Goal: Task Accomplishment & Management: Use online tool/utility

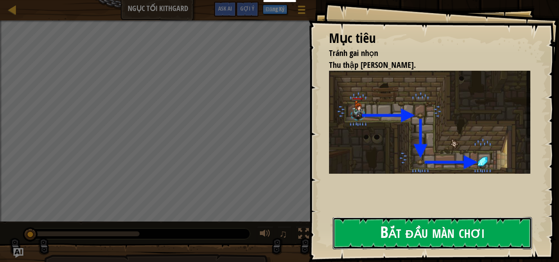
click at [390, 224] on button "Bắt đầu màn chơi" at bounding box center [432, 233] width 199 height 32
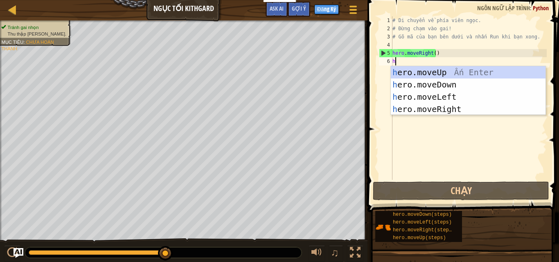
scroll to position [4, 0]
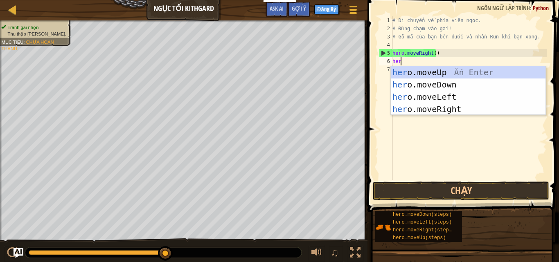
type textarea "hero"
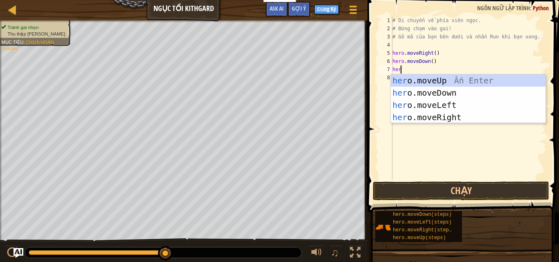
type textarea "hero"
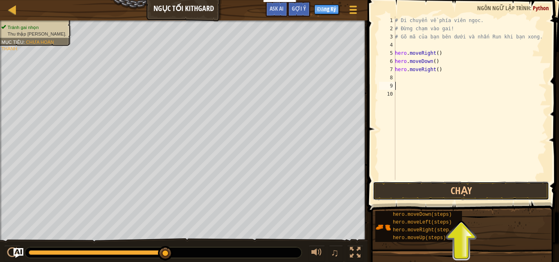
click at [414, 189] on button "Chạy" at bounding box center [461, 191] width 176 height 19
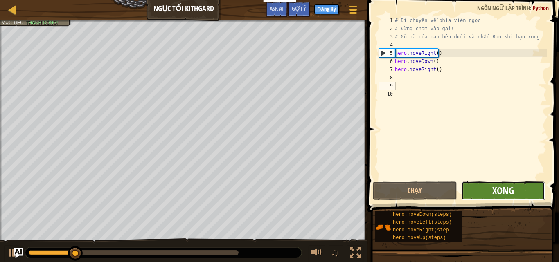
click at [506, 196] on span "Xong" at bounding box center [503, 190] width 22 height 13
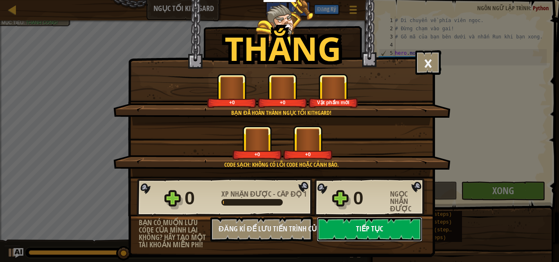
click at [380, 238] on button "Tiếp tục" at bounding box center [370, 229] width 106 height 25
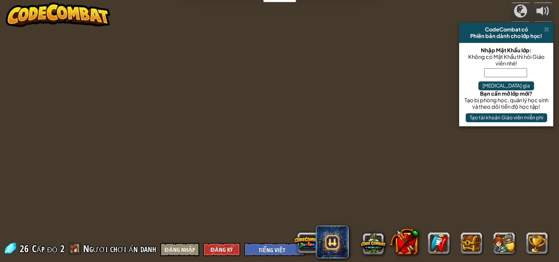
select select "vi"
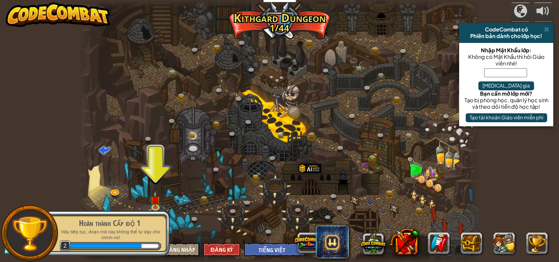
click at [155, 207] on div "Hoàn thành Cấp độ 1 Hãy tiếp tục, đoạn mã này không thể tự dạy cho chính nó! 2" at bounding box center [105, 233] width 129 height 57
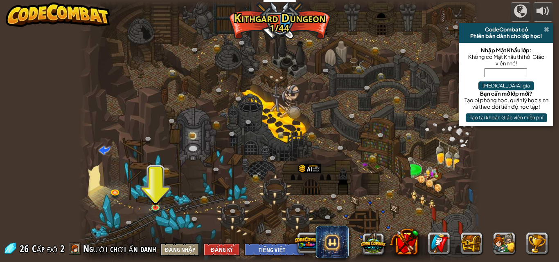
click at [546, 31] on span at bounding box center [546, 29] width 5 height 7
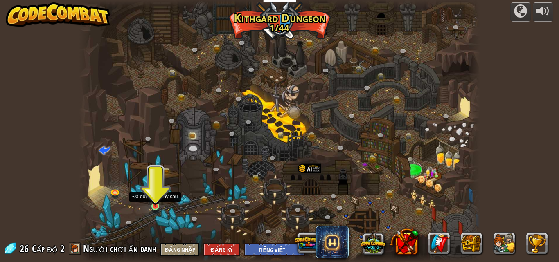
click at [156, 201] on img at bounding box center [155, 196] width 9 height 22
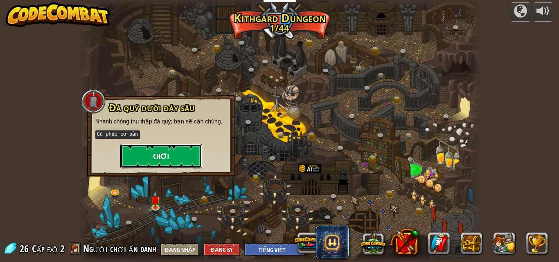
click at [167, 154] on button "Chơi" at bounding box center [161, 156] width 82 height 25
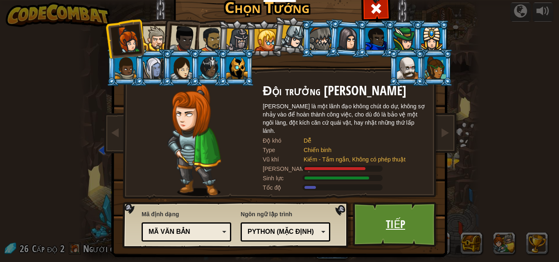
click at [383, 230] on link "Tiếp" at bounding box center [396, 224] width 86 height 45
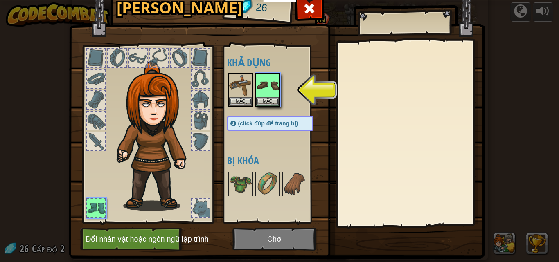
click at [238, 107] on div at bounding box center [278, 90] width 103 height 36
click at [236, 104] on button "Mặc" at bounding box center [240, 101] width 23 height 9
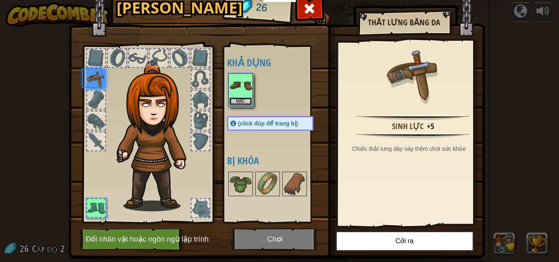
click at [236, 104] on button "Mặc" at bounding box center [240, 101] width 23 height 9
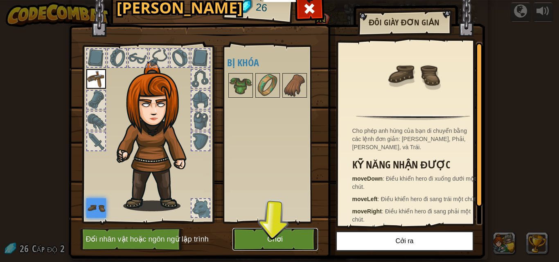
click at [278, 236] on button "Chơi" at bounding box center [275, 239] width 86 height 23
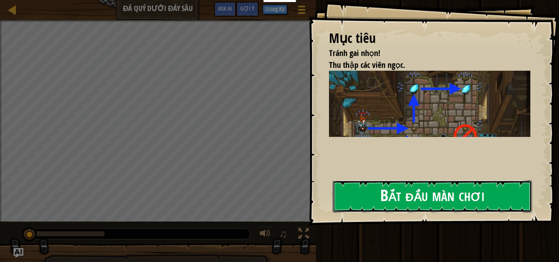
click at [389, 207] on button "Bắt đầu màn chơi" at bounding box center [432, 196] width 199 height 32
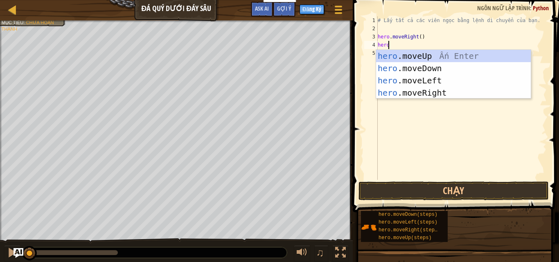
scroll to position [4, 0]
type textarea "hero.m"
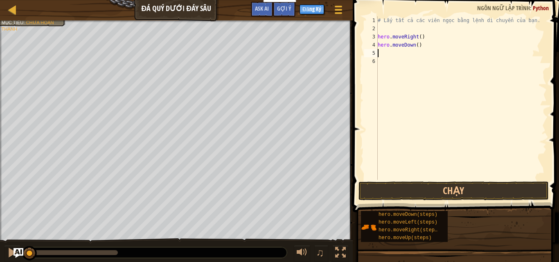
scroll to position [4, 0]
type textarea "hero"
click at [409, 54] on div "# Lấy tất cả các viên ngọc bằng lệnh di chuyển của bạn. hero . moveRight ( ) he…" at bounding box center [461, 106] width 171 height 180
type textarea "hero.moveUp(2)"
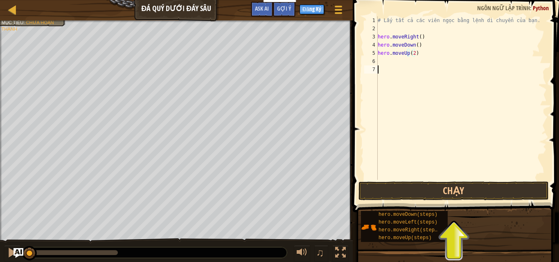
click at [399, 67] on div "# Lấy tất cả các viên ngọc bằng lệnh di chuyển của bạn. hero . moveRight ( ) he…" at bounding box center [461, 106] width 171 height 180
click at [394, 62] on div "# Lấy tất cả các viên ngọc bằng lệnh di chuyển của bạn. hero . moveRight ( ) he…" at bounding box center [461, 106] width 171 height 180
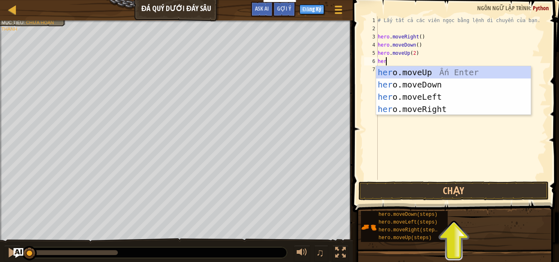
type textarea "hero"
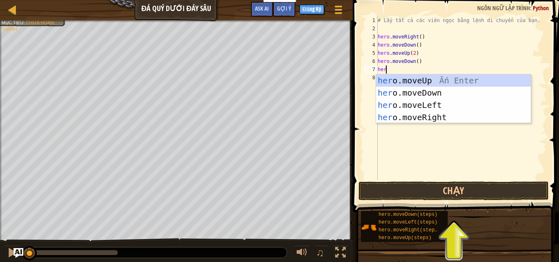
scroll to position [4, 0]
type textarea "hero."
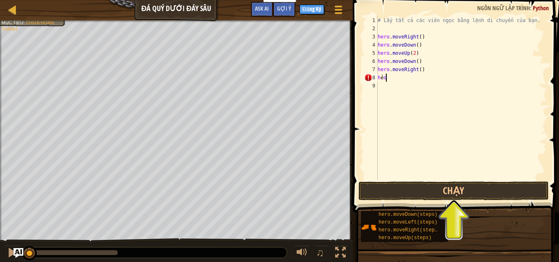
scroll to position [4, 0]
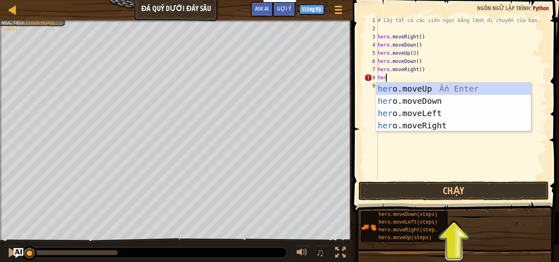
type textarea "hero"
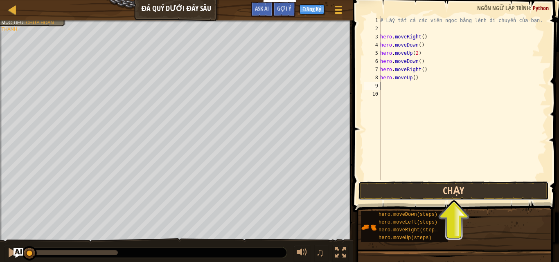
click at [466, 191] on button "Chạy" at bounding box center [454, 191] width 191 height 19
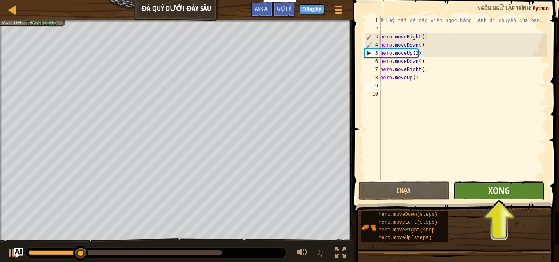
click at [503, 189] on span "Xong" at bounding box center [499, 190] width 22 height 13
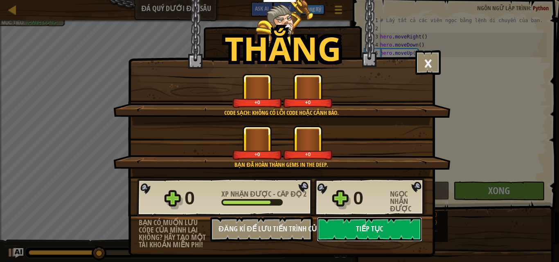
click at [363, 225] on button "Tiếp tục" at bounding box center [370, 229] width 106 height 25
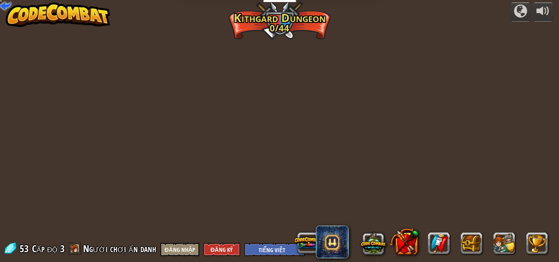
select select "vi"
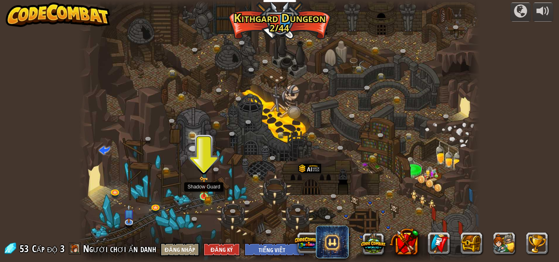
click at [206, 197] on img at bounding box center [203, 186] width 9 height 21
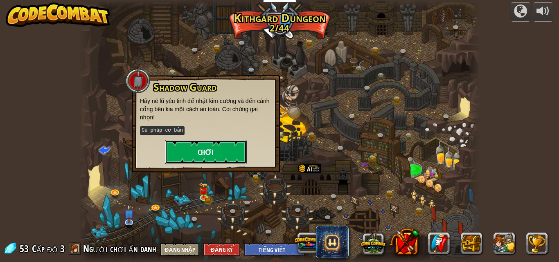
click at [213, 147] on button "Chơi" at bounding box center [206, 152] width 82 height 25
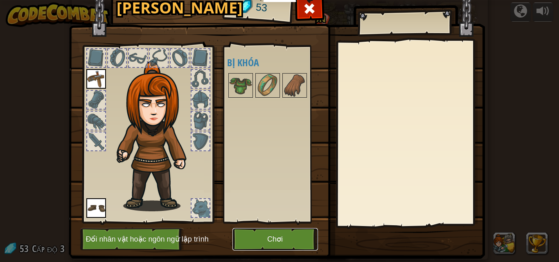
click at [269, 248] on button "Chơi" at bounding box center [275, 239] width 86 height 23
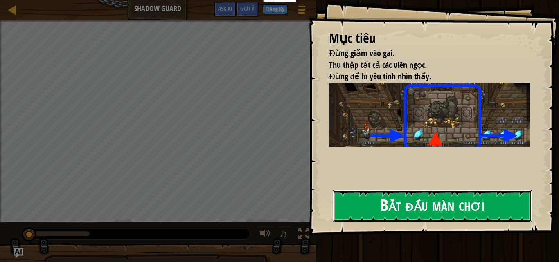
drag, startPoint x: 408, startPoint y: 204, endPoint x: 408, endPoint y: 198, distance: 5.7
click at [409, 200] on button "Bắt đầu màn chơi" at bounding box center [432, 206] width 199 height 32
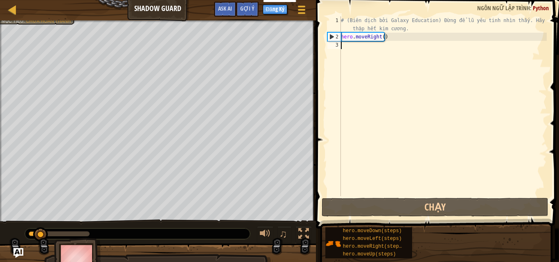
click at [354, 60] on div "# (Biên dịch bởi Galaxy Education) Đừng để lũ yêu tinh nhìn thấy. Hãy thu thập …" at bounding box center [442, 118] width 207 height 205
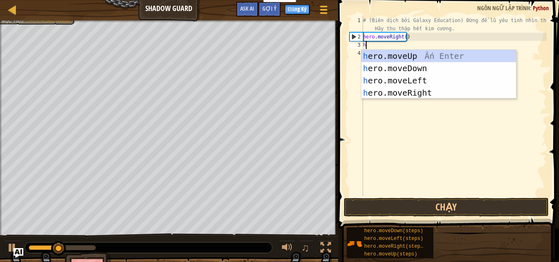
scroll to position [4, 0]
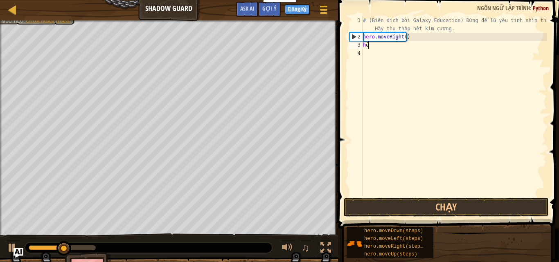
type textarea "hero"
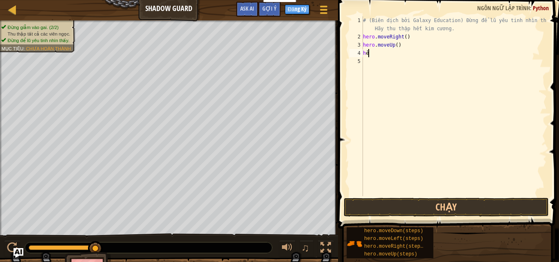
type textarea "hero"
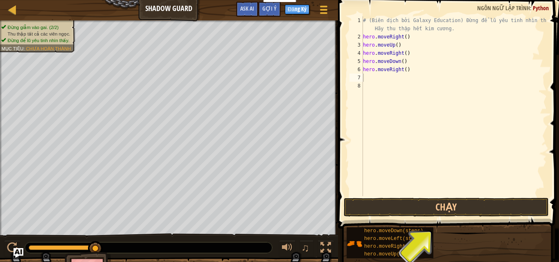
click at [396, 217] on span at bounding box center [450, 102] width 228 height 253
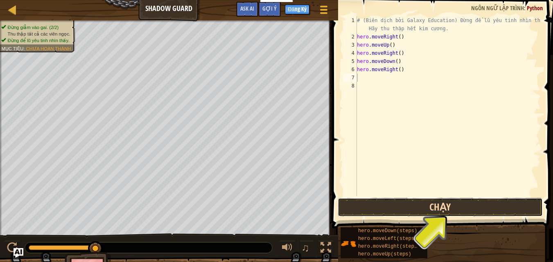
click at [401, 208] on button "Chạy" at bounding box center [440, 207] width 205 height 19
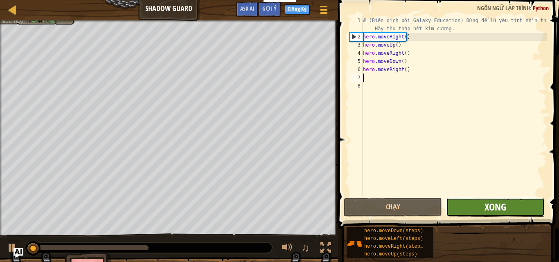
click at [489, 210] on span "Xong" at bounding box center [496, 207] width 22 height 13
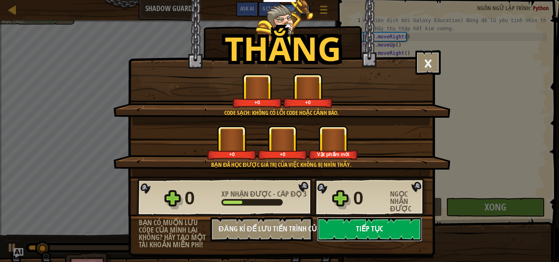
click at [369, 231] on button "Tiếp tục" at bounding box center [370, 229] width 106 height 25
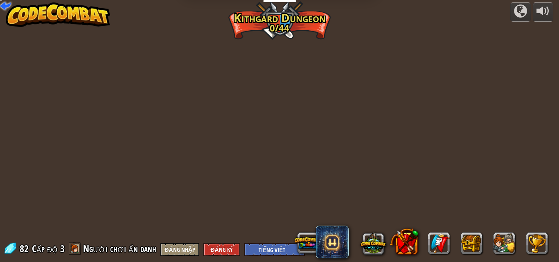
select select "vi"
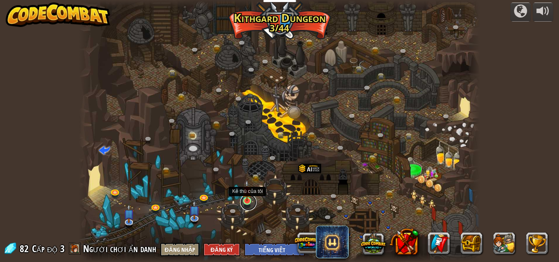
click at [247, 203] on link at bounding box center [248, 202] width 16 height 16
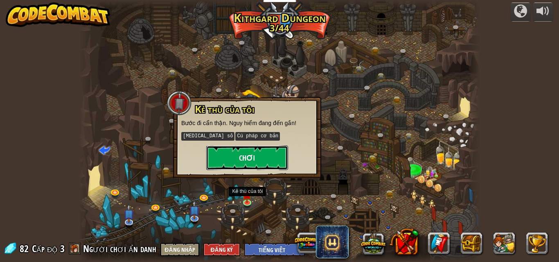
click at [267, 162] on button "Chơi" at bounding box center [247, 158] width 82 height 25
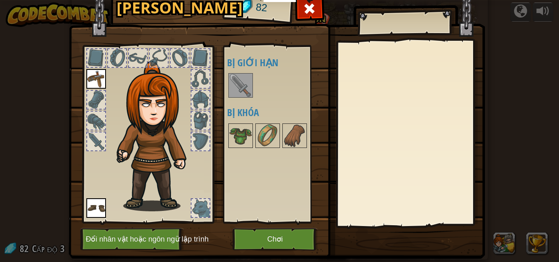
click at [229, 77] on img at bounding box center [240, 85] width 23 height 23
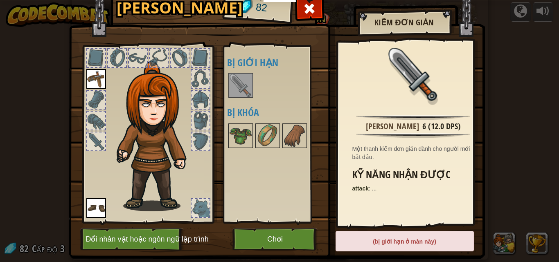
click at [238, 86] on img at bounding box center [240, 85] width 23 height 23
click at [401, 241] on div "(bị giới hạn ở màn này)" at bounding box center [405, 241] width 138 height 20
click at [303, 239] on button "Chơi" at bounding box center [275, 239] width 86 height 23
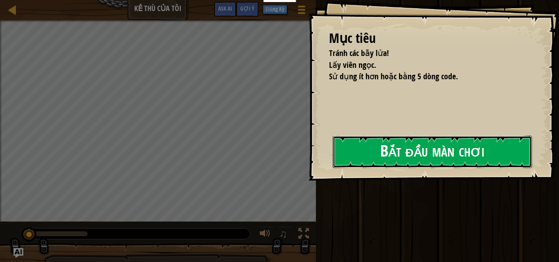
click at [424, 162] on button "Bắt đầu màn chơi" at bounding box center [432, 152] width 199 height 32
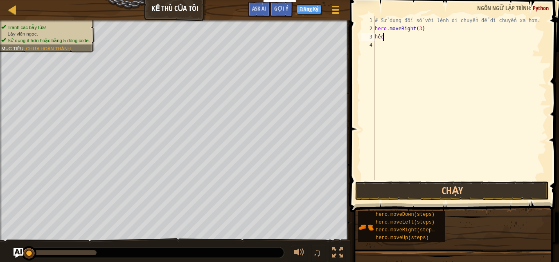
scroll to position [4, 0]
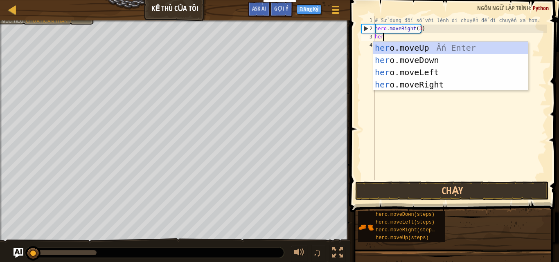
type textarea "hero"
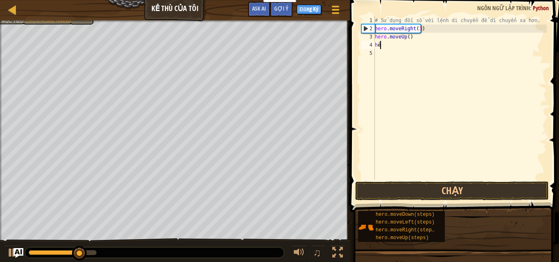
type textarea "hero"
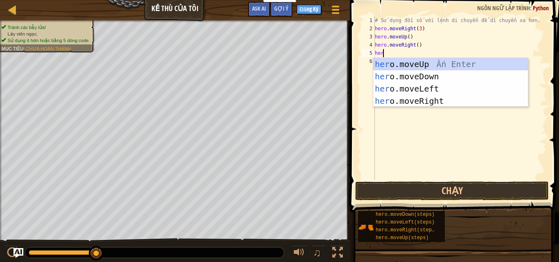
type textarea "hero"
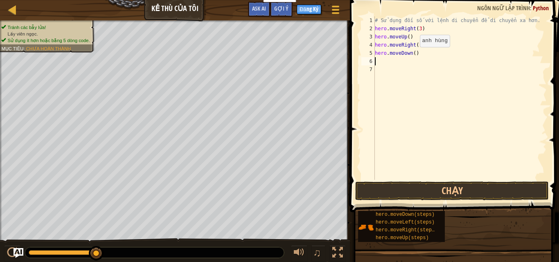
click at [413, 55] on div "# Sử dụng đối số với lệnh di chuyển để di chuyển xa hơn. hero . moveRight ( 3 )…" at bounding box center [460, 106] width 174 height 180
type textarea "hero.moveDown(3)"
click at [383, 79] on div "# Sử dụng đối số với lệnh di chuyển để di chuyển xa hơn. hero . moveRight ( 3 )…" at bounding box center [460, 106] width 174 height 180
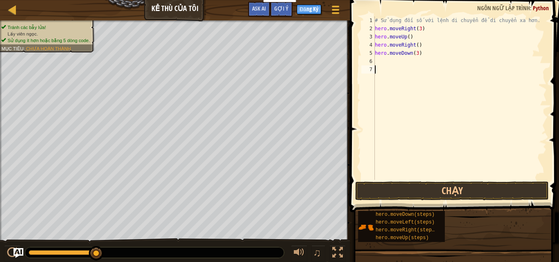
click at [383, 60] on div "# Sử dụng đối số với lệnh di chuyển để di chuyển xa hơn. hero . moveRight ( 3 )…" at bounding box center [460, 106] width 174 height 180
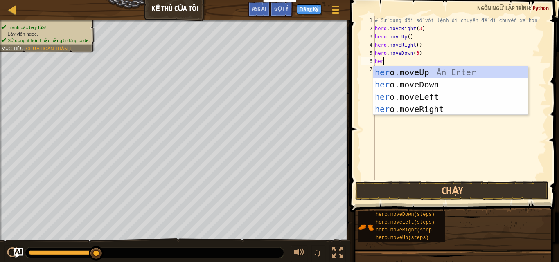
type textarea "hero"
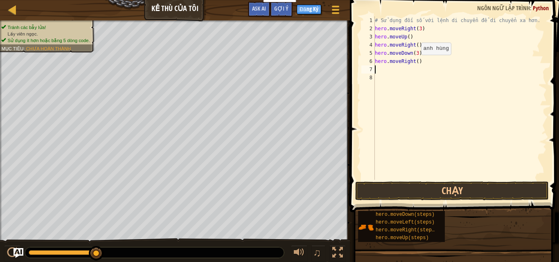
click at [415, 63] on div "# Sử dụng đối số với lệnh di chuyển để di chuyển xa hơn. hero . moveRight ( 3 )…" at bounding box center [460, 106] width 174 height 180
type textarea "hero.moveRight(3)"
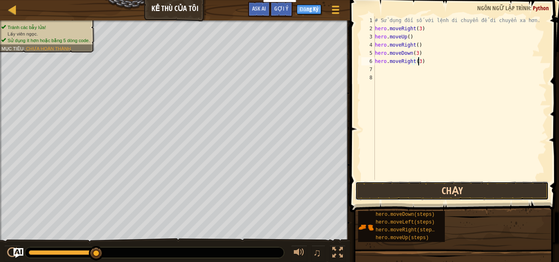
click at [460, 195] on button "Chạy" at bounding box center [452, 191] width 194 height 19
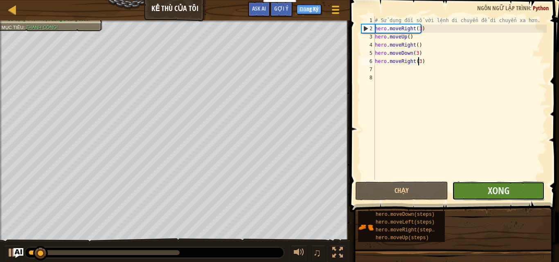
click at [516, 189] on button "Xong" at bounding box center [498, 191] width 92 height 19
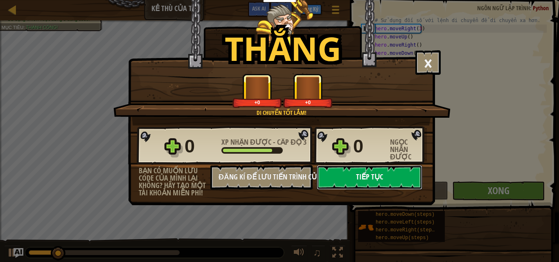
click at [379, 173] on button "Tiếp tục" at bounding box center [370, 177] width 106 height 25
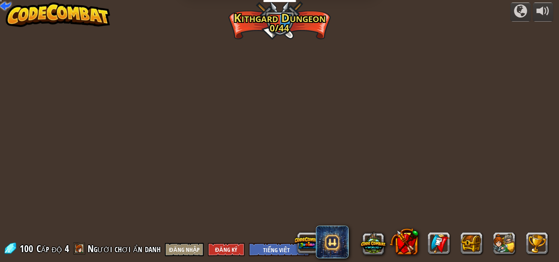
select select "vi"
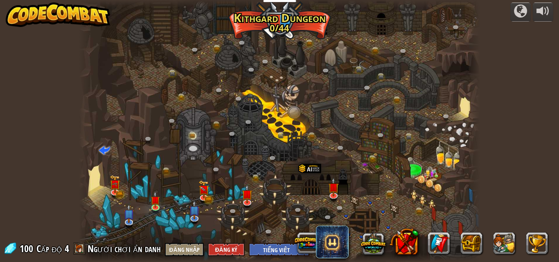
select select "vi"
click at [332, 193] on img at bounding box center [333, 185] width 9 height 22
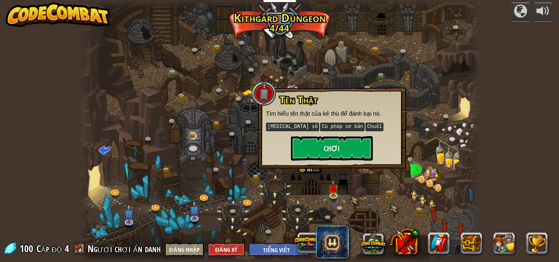
click at [343, 162] on div "Tên Thật Tìm hiểu tên thật của kẻ thù để đánh bại nó. [MEDICAL_DATA] số Cú pháp…" at bounding box center [332, 128] width 148 height 81
click at [341, 155] on button "Chơi" at bounding box center [332, 148] width 82 height 25
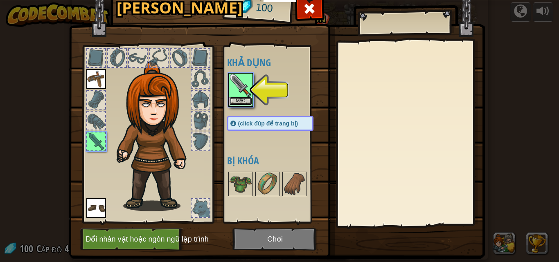
click at [244, 98] on button "Mặc" at bounding box center [240, 101] width 23 height 9
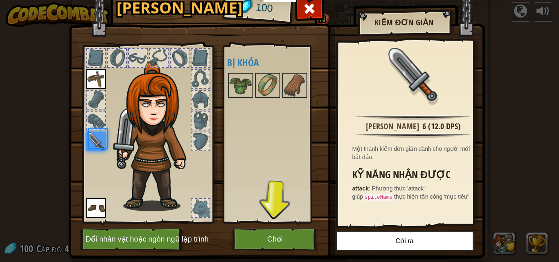
click at [244, 98] on div at bounding box center [240, 85] width 25 height 25
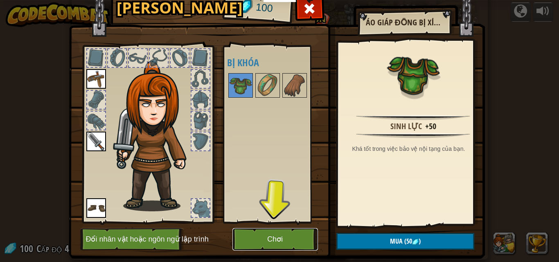
click at [286, 239] on button "Chơi" at bounding box center [275, 239] width 86 height 23
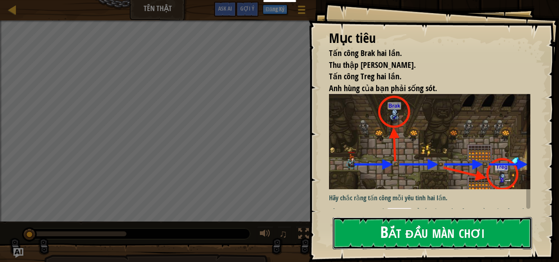
click at [399, 231] on button "Bắt đầu màn chơi" at bounding box center [432, 233] width 199 height 32
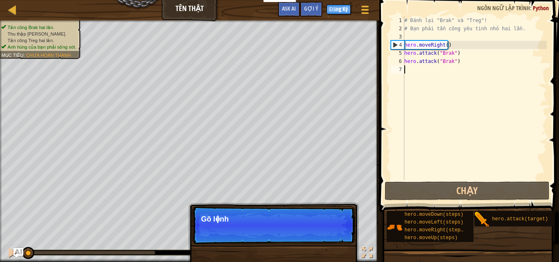
click at [437, 106] on div "# Đánh lại "Brak" và "Treg"! # Bạn phải tấn công yêu tinh nhỏ hai lần. hero . m…" at bounding box center [475, 106] width 144 height 180
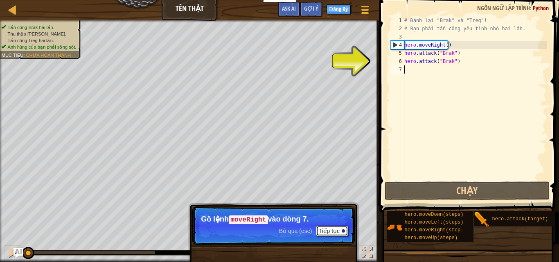
click at [334, 232] on button "Tiếp tục" at bounding box center [332, 231] width 32 height 11
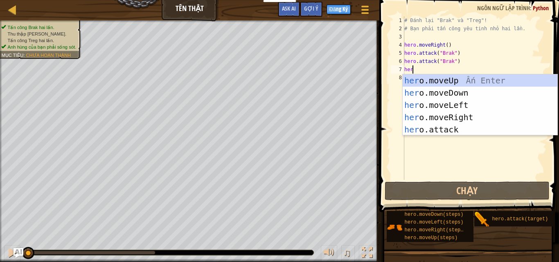
scroll to position [4, 0]
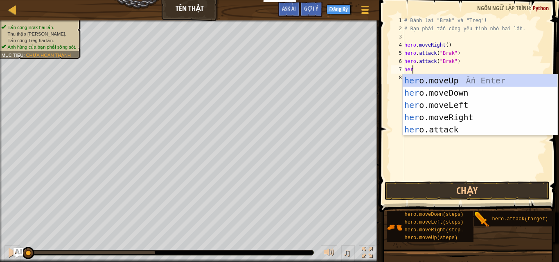
type textarea "hero"
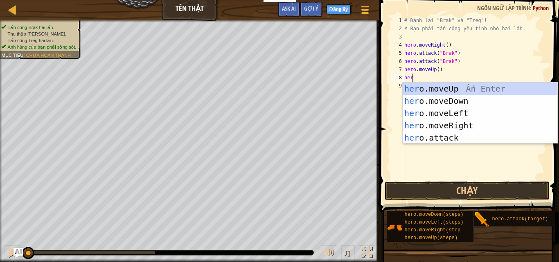
scroll to position [4, 0]
type textarea "h"
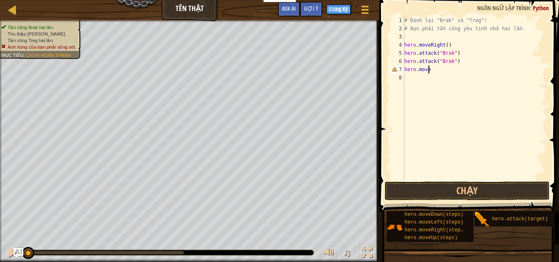
type textarea "hero.moveR"
click at [445, 188] on button "Chạy" at bounding box center [467, 191] width 165 height 19
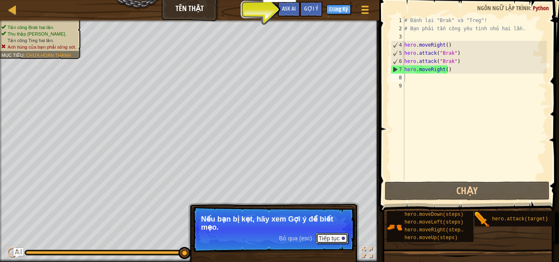
click at [342, 238] on div at bounding box center [343, 238] width 3 height 3
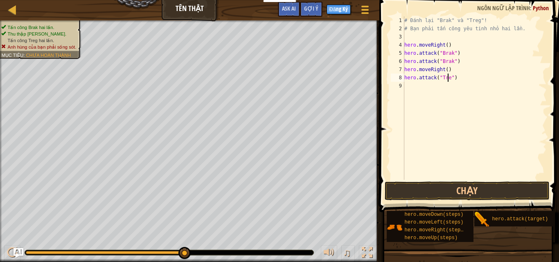
scroll to position [4, 4]
type textarea "hero.attack("Treg")"
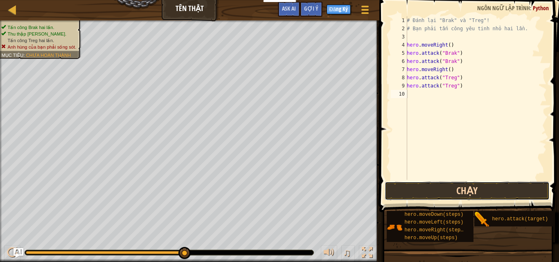
click at [468, 185] on button "Chạy" at bounding box center [467, 191] width 165 height 19
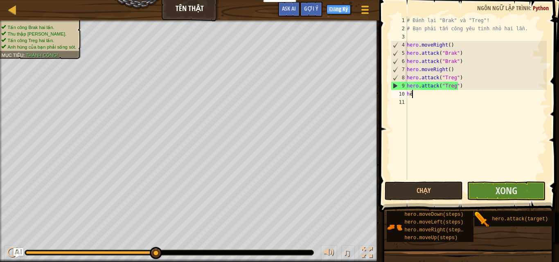
type textarea "her"
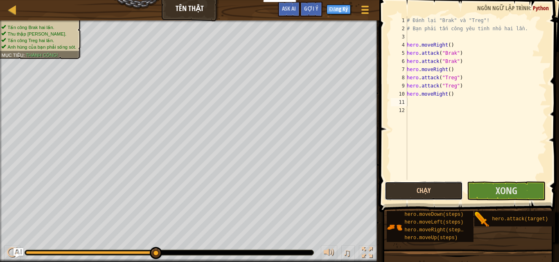
click at [437, 197] on button "Chạy" at bounding box center [424, 191] width 78 height 19
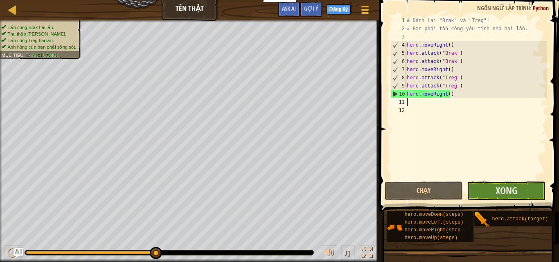
click at [447, 94] on div "# Đánh lại "Brak" và "Treg"! # Bạn phải tấn công yêu tinh nhỏ hai lần. hero . m…" at bounding box center [476, 106] width 142 height 180
type textarea "hero.moveRight(2)"
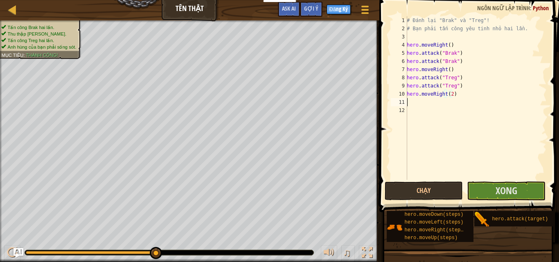
click at [429, 106] on div "# Đánh lại "Brak" và "Treg"! # Bạn phải tấn công yêu tinh nhỏ hai lần. hero . m…" at bounding box center [476, 106] width 142 height 180
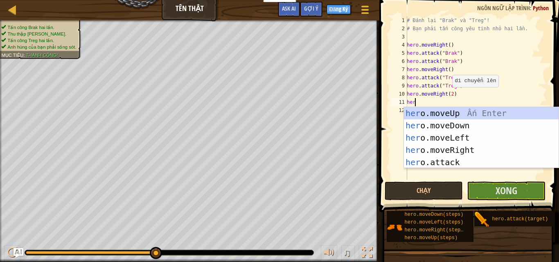
scroll to position [4, 0]
type textarea "hero"
click at [452, 127] on div "hero .moveUp Ấn Enter hero .moveDown Ấn Enter hero .moveLeft Ấn Enter hero .mov…" at bounding box center [481, 150] width 155 height 86
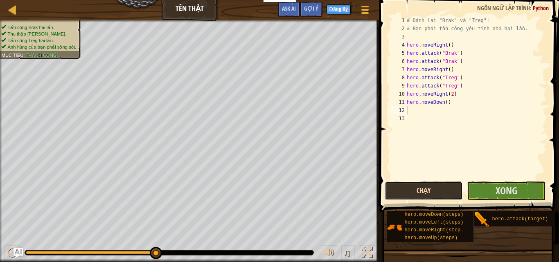
click at [433, 191] on button "Chạy" at bounding box center [424, 191] width 78 height 19
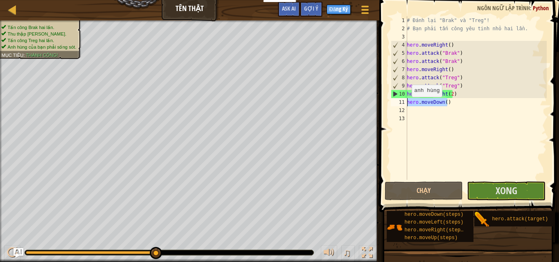
drag, startPoint x: 451, startPoint y: 103, endPoint x: 407, endPoint y: 105, distance: 43.9
click at [407, 105] on div "1 2 3 4 5 6 7 8 9 10 11 12 13 # Đánh lại "Brak" và "Treg"! # Bạn phải tấn công …" at bounding box center [468, 98] width 158 height 164
click at [407, 105] on div "11" at bounding box center [399, 102] width 16 height 8
type textarea "hero.moveDown()"
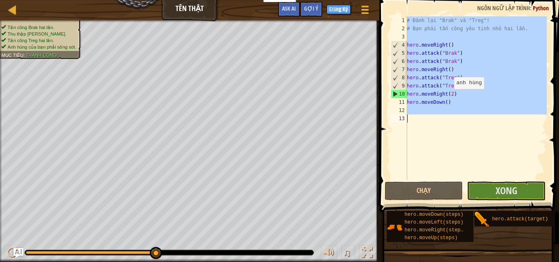
drag, startPoint x: 407, startPoint y: 105, endPoint x: 454, endPoint y: 99, distance: 47.9
click at [454, 99] on div "1 2 3 4 5 6 7 8 9 10 11 12 13 # Đánh lại "Brak" và "Treg"! # Bạn phải tấn công …" at bounding box center [468, 98] width 158 height 164
click at [452, 101] on div "# Đánh lại "Brak" và "Treg"! # Bạn phải tấn công yêu tinh nhỏ hai lần. hero . m…" at bounding box center [476, 98] width 142 height 164
type textarea "hero.moveDown()"
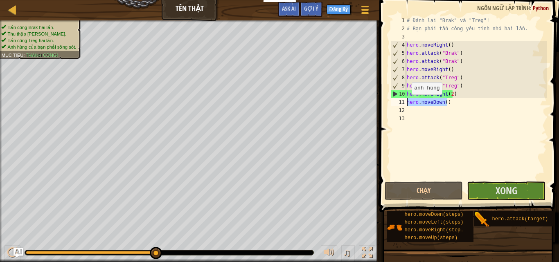
drag, startPoint x: 445, startPoint y: 99, endPoint x: 406, endPoint y: 103, distance: 39.1
click at [406, 103] on div "hero.moveDown() 1 2 3 4 5 6 7 8 9 10 11 12 13 # Đánh lại "Brak" và "Treg"! # Bạ…" at bounding box center [468, 98] width 158 height 164
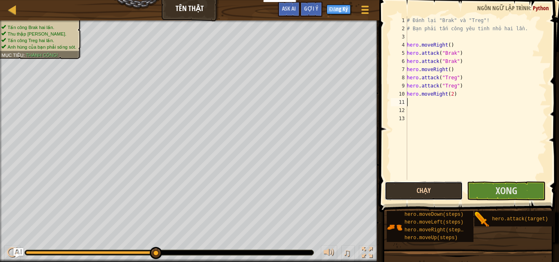
click at [423, 189] on button "Chạy" at bounding box center [424, 191] width 78 height 19
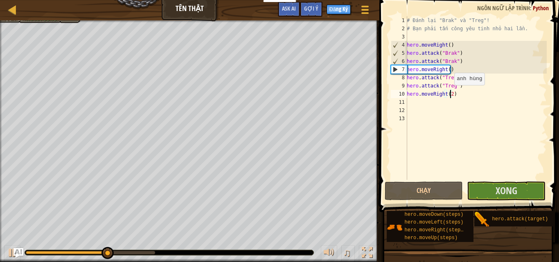
click at [450, 93] on div "# Đánh lại "Brak" và "Treg"! # Bạn phải tấn công yêu tinh nhỏ hai lần. hero . m…" at bounding box center [476, 106] width 142 height 180
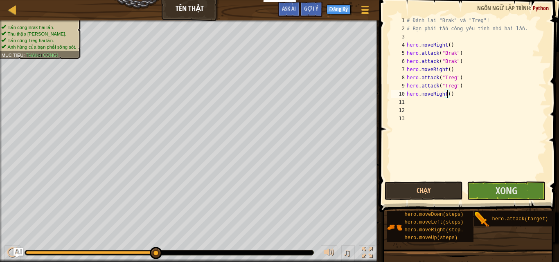
scroll to position [4, 3]
click at [444, 191] on button "Chạy" at bounding box center [424, 191] width 78 height 19
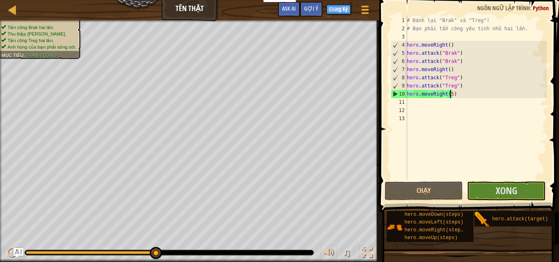
type textarea "hero.moveRight()"
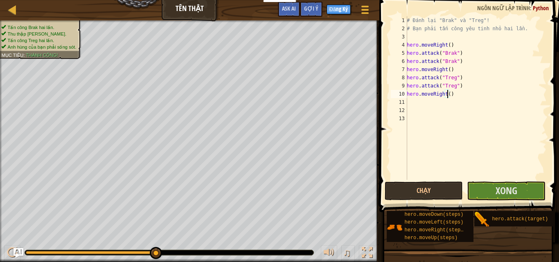
click at [438, 110] on div "# Đánh lại "Brak" và "Treg"! # Bạn phải tấn công yêu tinh nhỏ hai lần. hero . m…" at bounding box center [476, 106] width 142 height 180
click at [424, 100] on div "# Đánh lại "Brak" và "Treg"! # Bạn phải tấn công yêu tinh nhỏ hai lần. hero . m…" at bounding box center [476, 106] width 142 height 180
type textarea "hero"
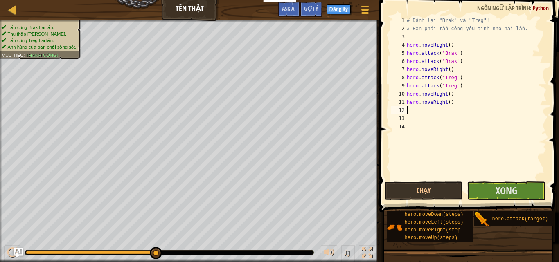
scroll to position [4, 0]
click at [404, 188] on button "Chạy" at bounding box center [424, 191] width 78 height 19
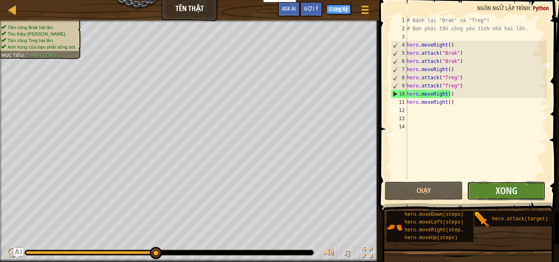
click at [492, 188] on button "Xong" at bounding box center [506, 191] width 78 height 19
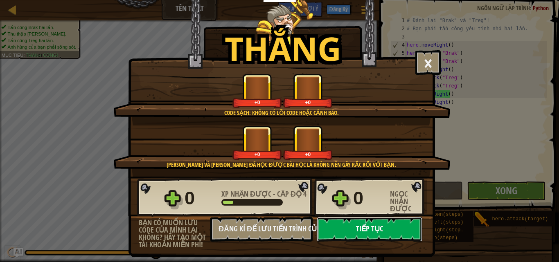
click at [379, 231] on button "Tiếp tục" at bounding box center [370, 229] width 106 height 25
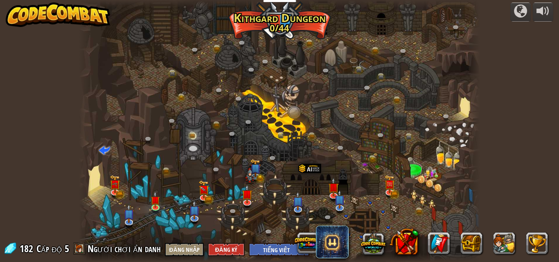
select select "vi"
